Goal: Transaction & Acquisition: Purchase product/service

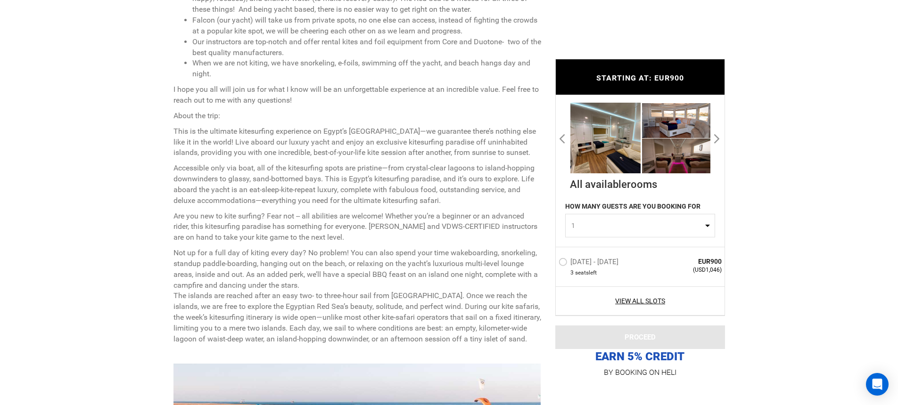
scroll to position [499, 0]
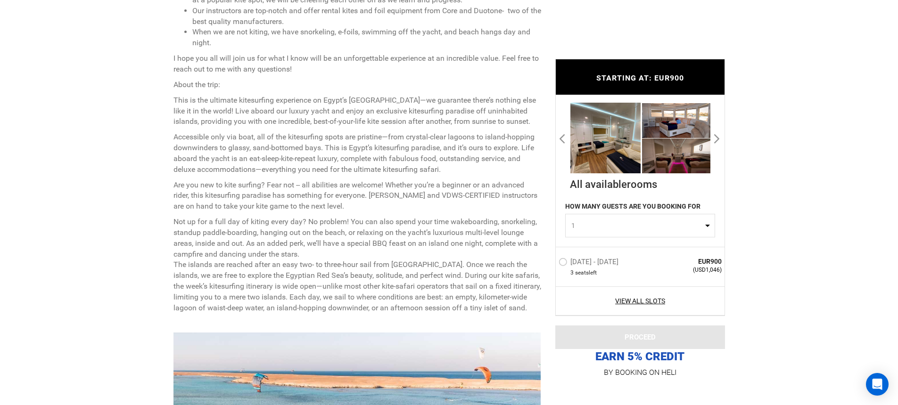
click at [578, 260] on label "[DATE] - [DATE]" at bounding box center [589, 263] width 62 height 11
click at [552, 260] on input "[DATE] - [DATE]" at bounding box center [552, 266] width 0 height 20
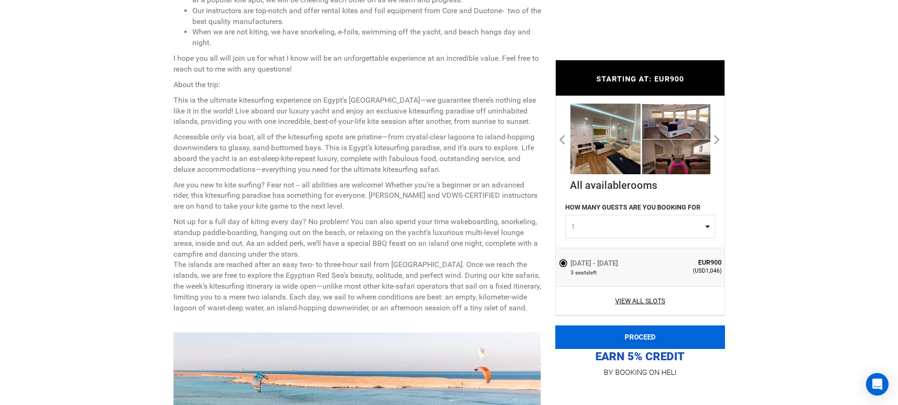
click at [599, 336] on button "PROCEED" at bounding box center [640, 338] width 170 height 24
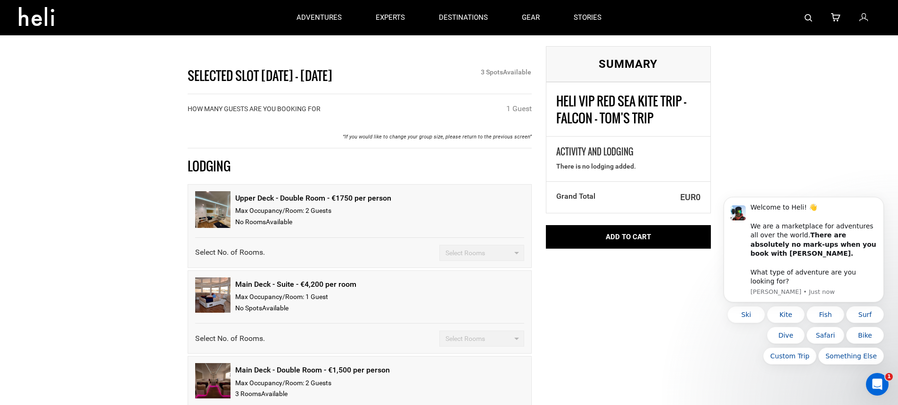
scroll to position [208, 0]
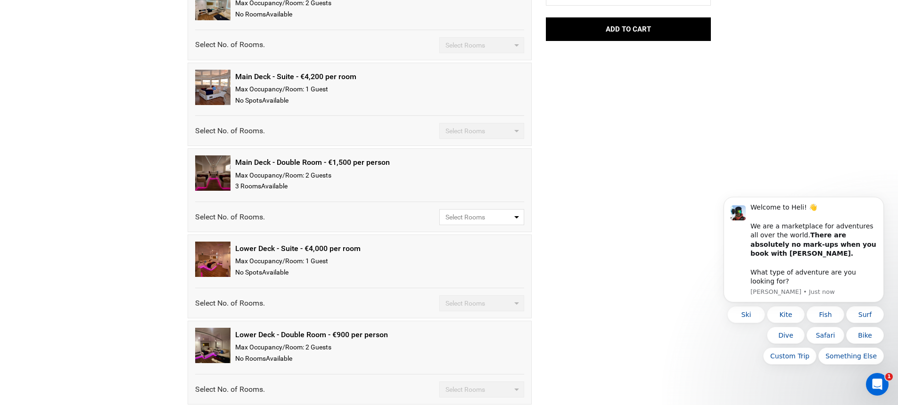
click at [479, 219] on span "Select Rooms" at bounding box center [478, 217] width 66 height 9
click at [473, 255] on link "1" at bounding box center [482, 253] width 84 height 17
select select "1"
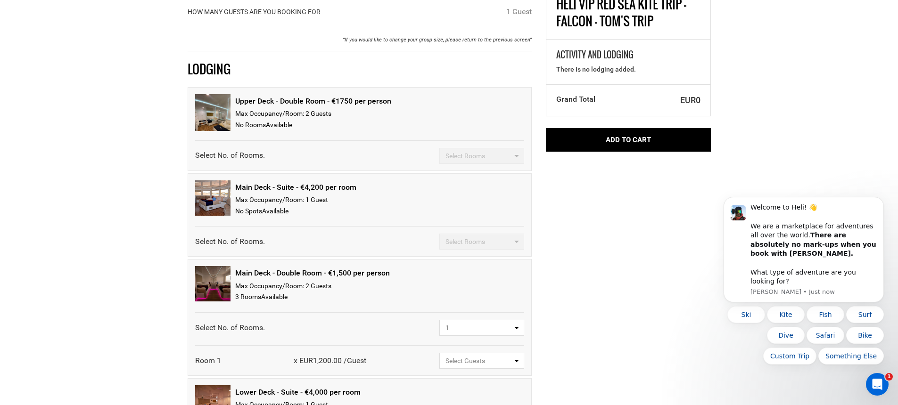
scroll to position [238, 0]
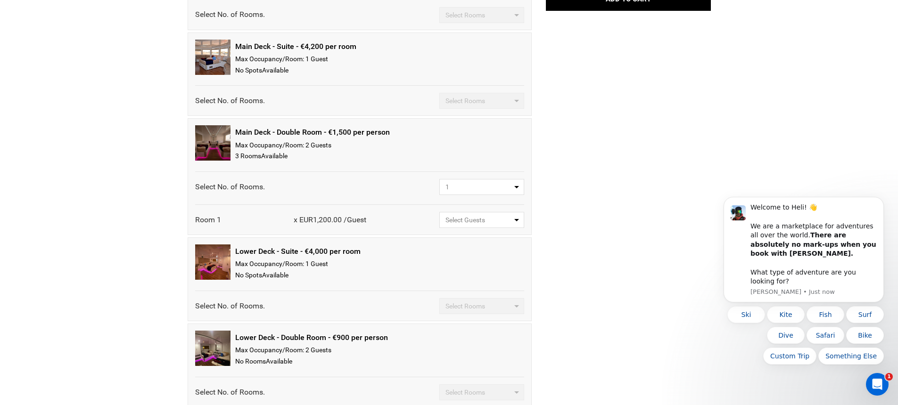
click at [474, 217] on span "Select Guests" at bounding box center [478, 219] width 66 height 9
click at [474, 272] on link "1 Guest" at bounding box center [482, 273] width 84 height 17
select select "{ "guest": 1, "label": "1 Guest", "type": "shared" }"
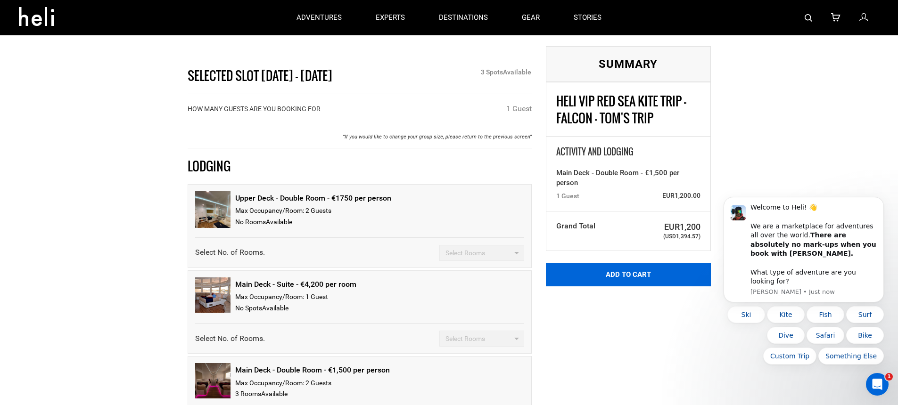
click at [569, 271] on button "Add to Cart" at bounding box center [628, 275] width 165 height 24
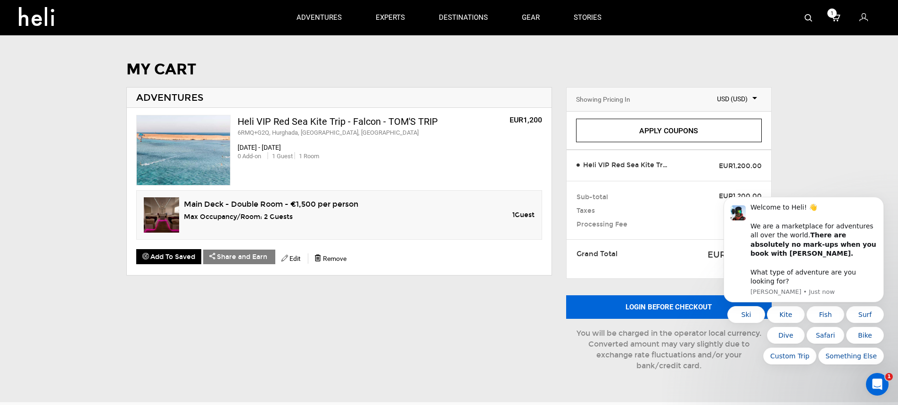
click at [603, 303] on button "Login before checkout" at bounding box center [668, 307] width 205 height 24
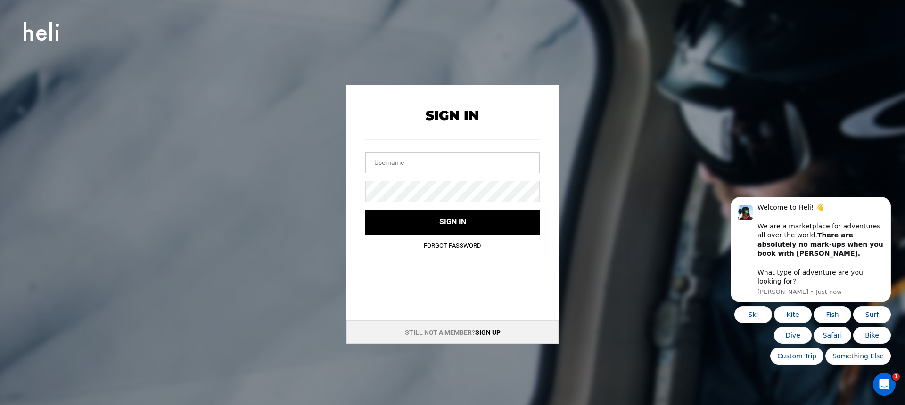
click at [473, 159] on input "text" at bounding box center [452, 162] width 174 height 21
type input "[PERSON_NAME][EMAIL_ADDRESS][DOMAIN_NAME]"
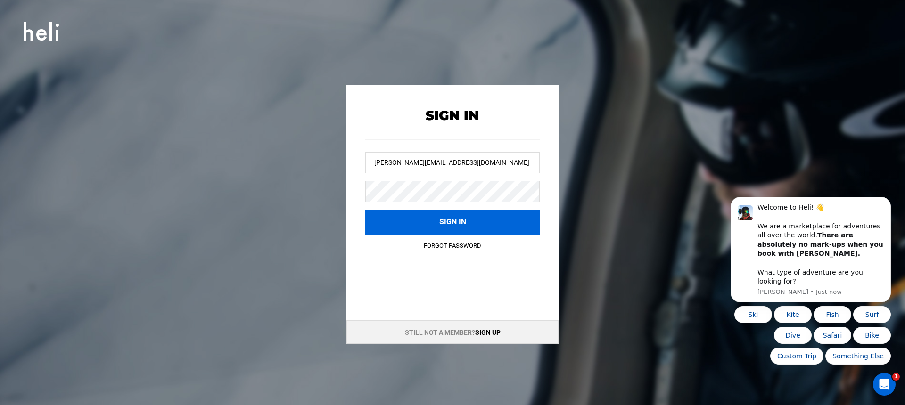
click at [467, 221] on button "Sign in" at bounding box center [452, 222] width 174 height 25
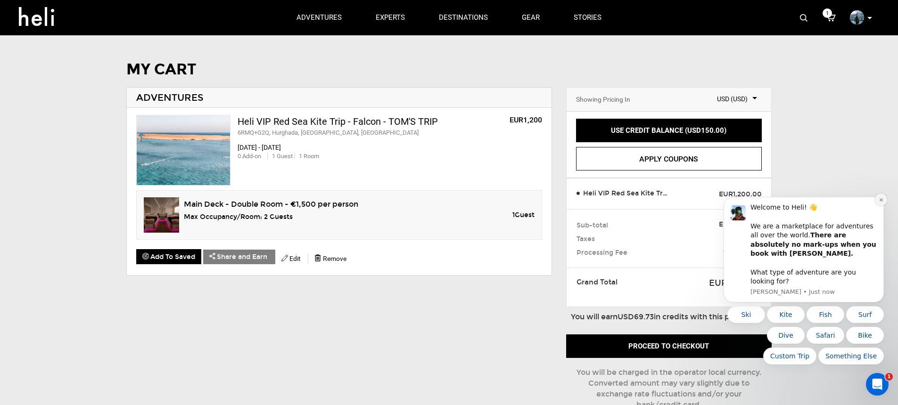
click at [879, 203] on icon "Dismiss notification" at bounding box center [880, 199] width 5 height 5
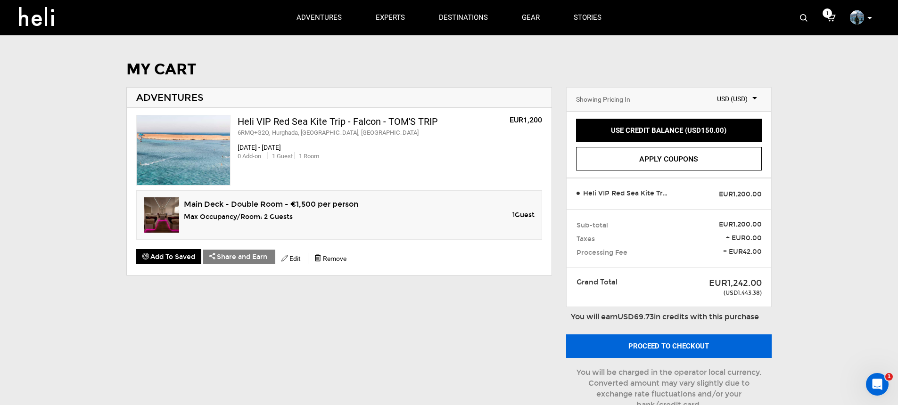
click at [662, 350] on button "Proceed to checkout" at bounding box center [668, 347] width 205 height 24
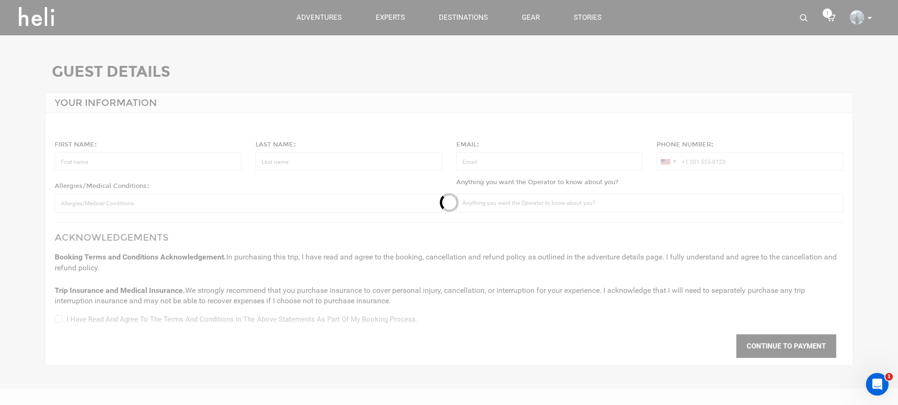
type input "[PERSON_NAME]"
type input "[PERSON_NAME][EMAIL_ADDRESS][DOMAIN_NAME]"
type input "[PHONE_NUMBER]"
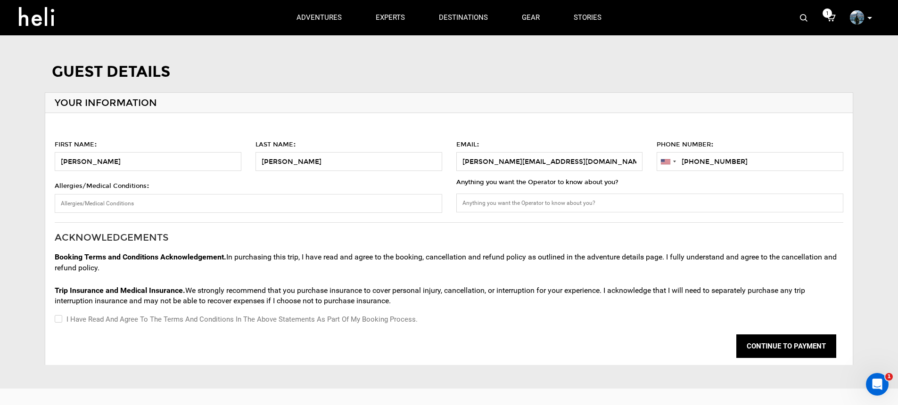
click at [250, 317] on label "I have read and agree to the terms and conditions in the above statements as pa…" at bounding box center [236, 319] width 363 height 11
click at [61, 317] on input "I have read and agree to the terms and conditions in the above statements as pa…" at bounding box center [58, 319] width 6 height 11
checkbox input "true"
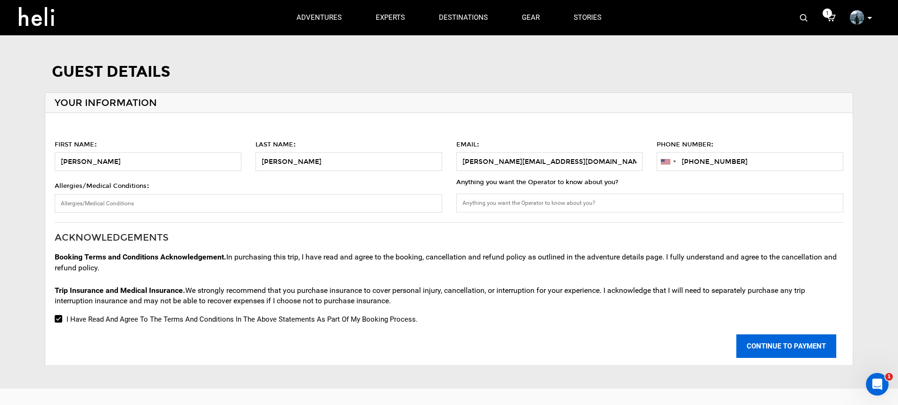
click at [789, 343] on button "CONTINUE TO PAYMENT" at bounding box center [786, 347] width 100 height 24
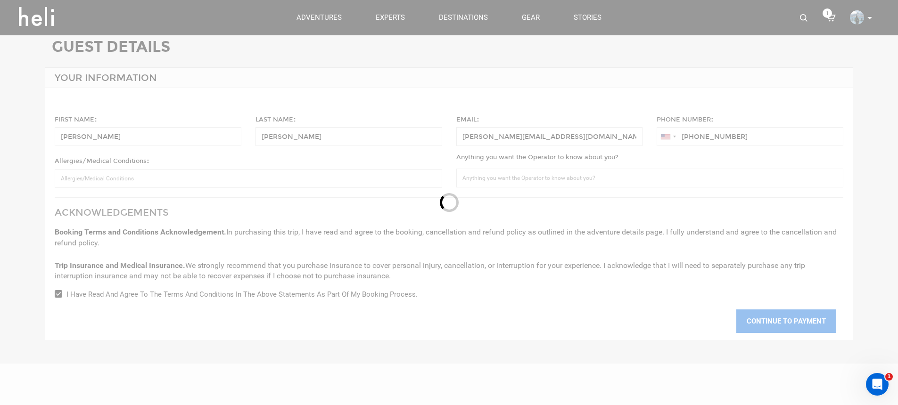
scroll to position [117, 0]
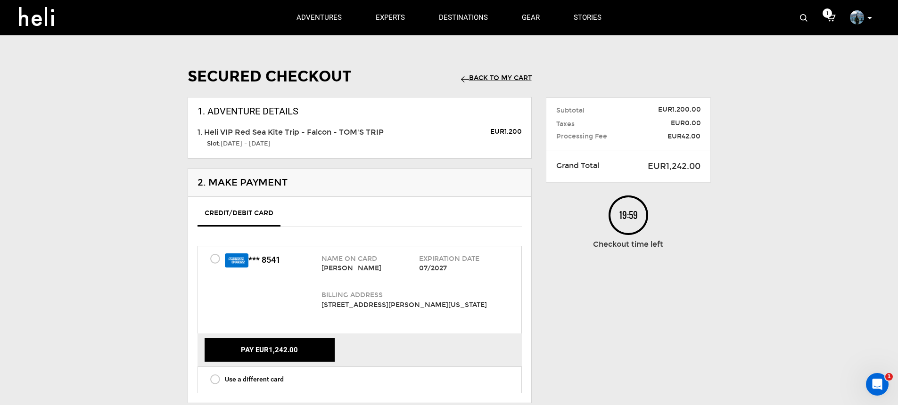
scroll to position [82, 0]
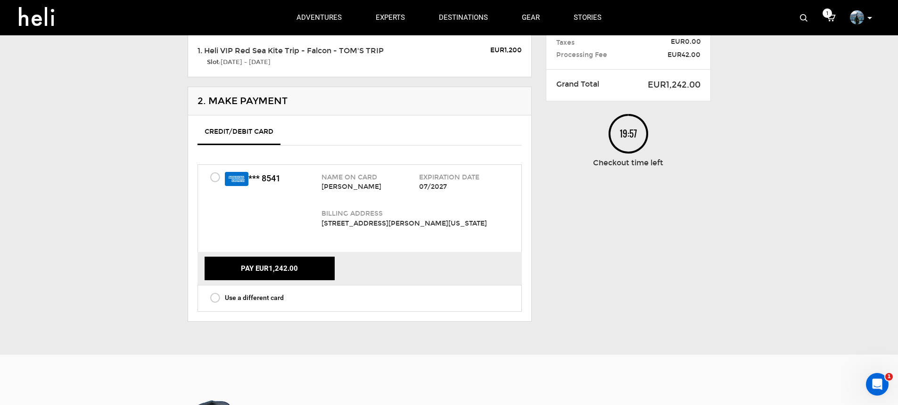
click at [365, 300] on div "Use a different card" at bounding box center [360, 299] width 300 height 12
click at [217, 300] on label "Use a different card" at bounding box center [247, 298] width 74 height 11
click at [202, 300] on input "Use a different card" at bounding box center [199, 298] width 6 height 12
radio input "true"
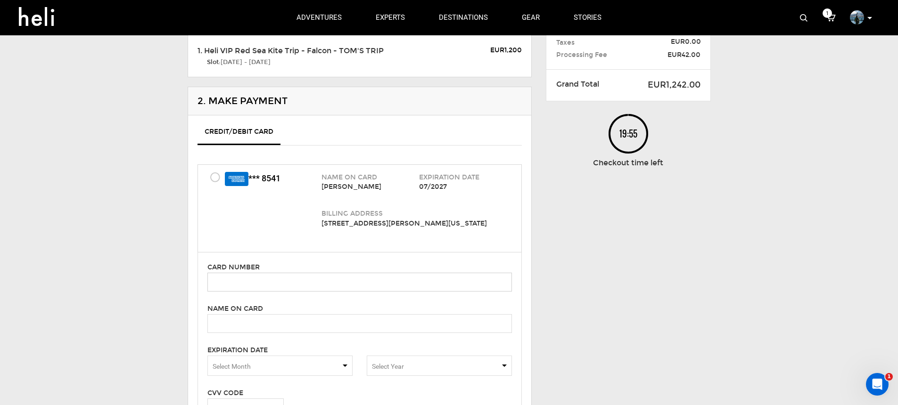
click at [244, 278] on input "text" at bounding box center [359, 282] width 304 height 19
type input "[CREDIT_CARD_NUMBER]"
type input "[PERSON_NAME]"
type input "111"
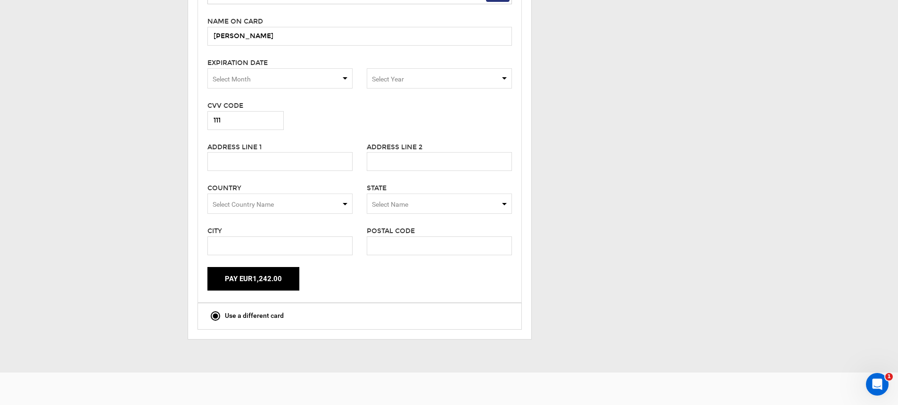
scroll to position [375, 0]
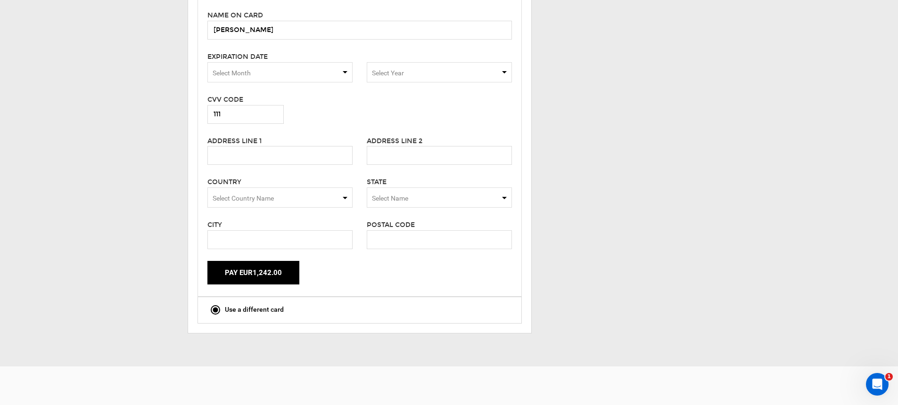
click at [326, 195] on span "Select Country Name" at bounding box center [279, 198] width 145 height 20
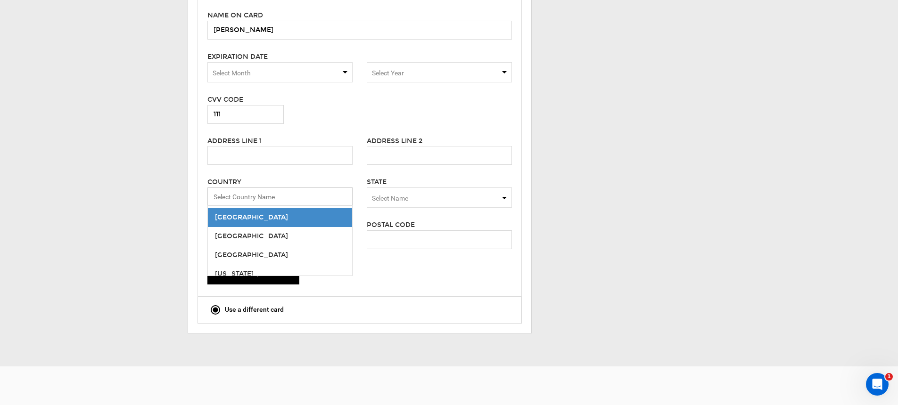
click at [326, 195] on input "Select box" at bounding box center [279, 197] width 145 height 19
click at [335, 177] on div "Country Select Country Name [GEOGRAPHIC_DATA] [GEOGRAPHIC_DATA] [GEOGRAPHIC_DAT…" at bounding box center [279, 191] width 159 height 29
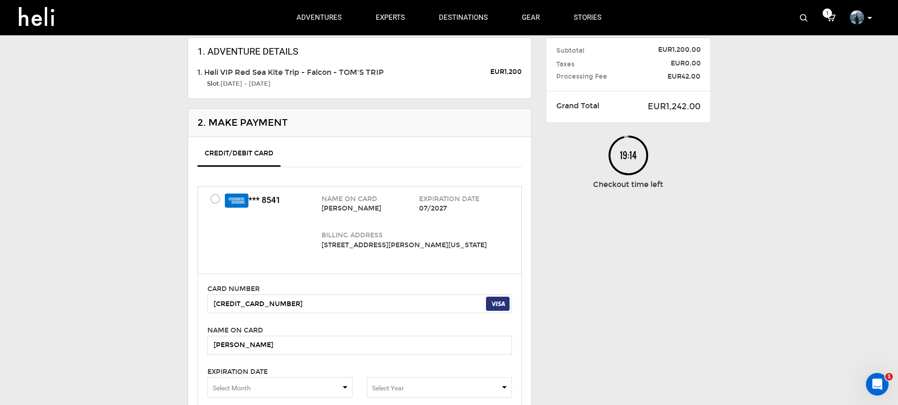
scroll to position [0, 0]
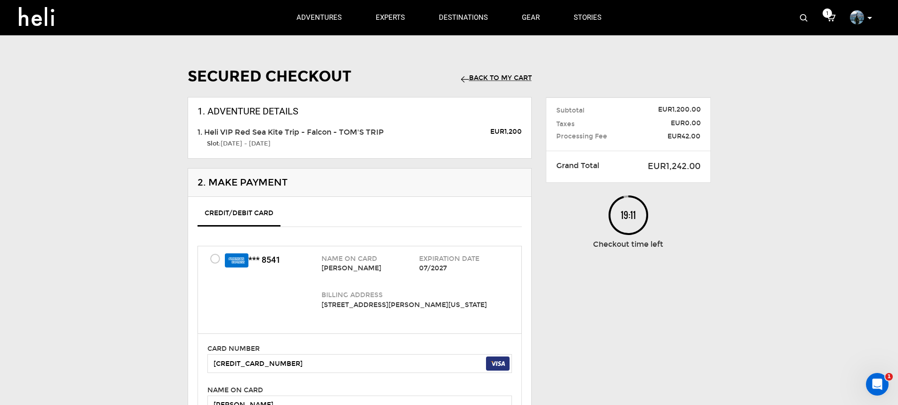
click at [503, 78] on link "Back to my Cart" at bounding box center [496, 78] width 71 height 8
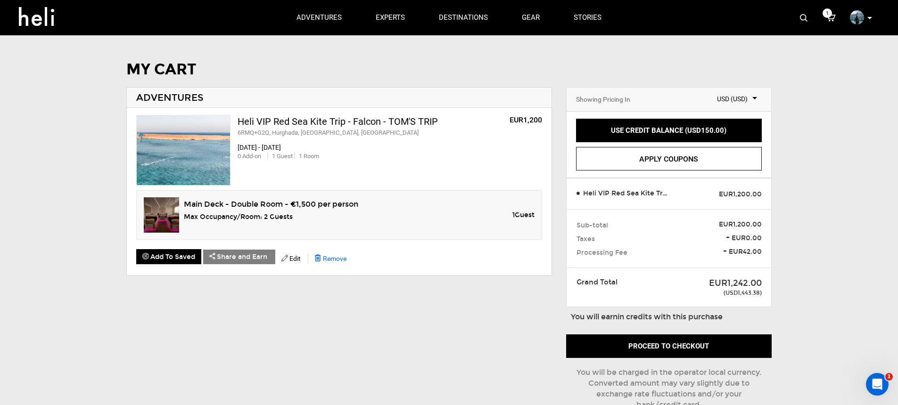
click at [338, 255] on span "Remove" at bounding box center [335, 259] width 24 height 8
